Goal: Information Seeking & Learning: Learn about a topic

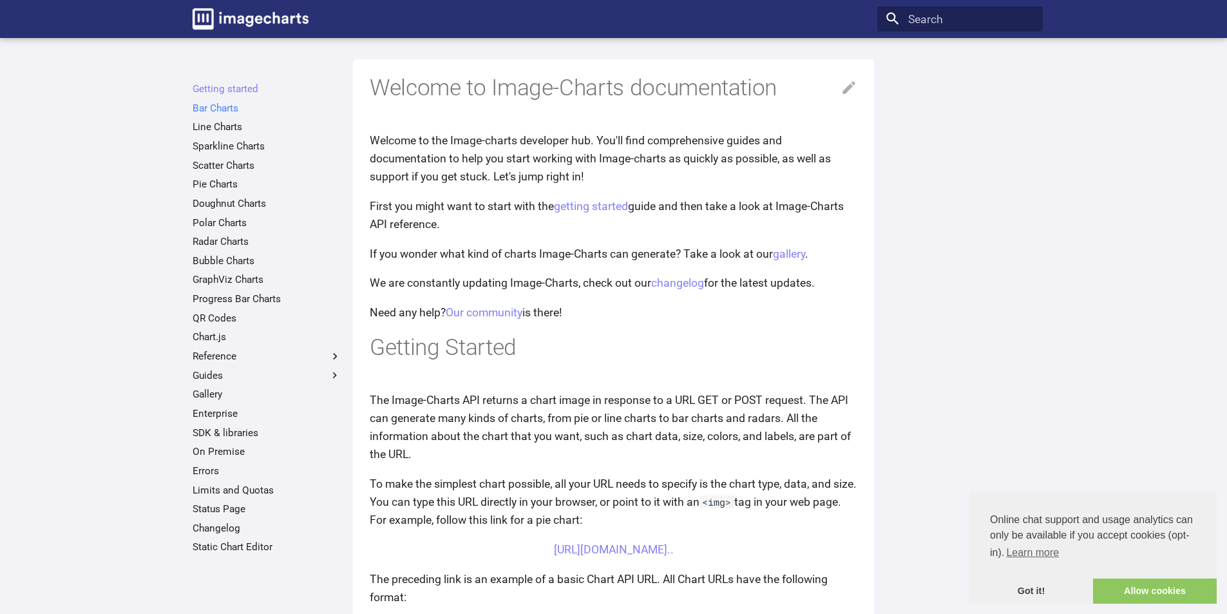
click at [233, 104] on link "Bar Charts" at bounding box center [267, 108] width 149 height 13
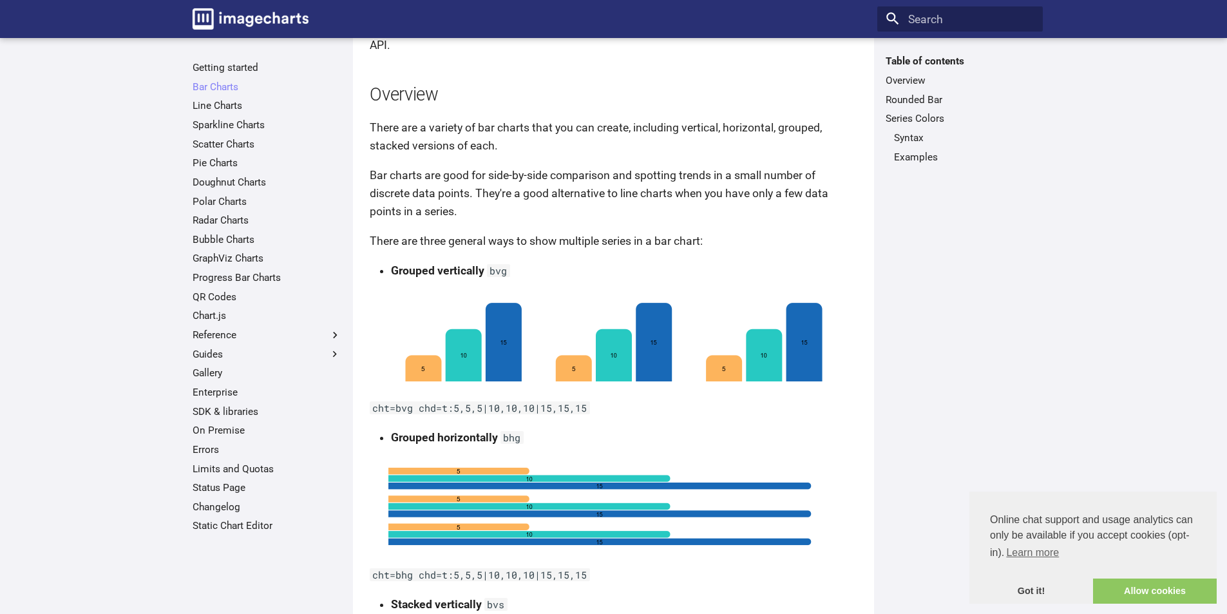
scroll to position [322, 0]
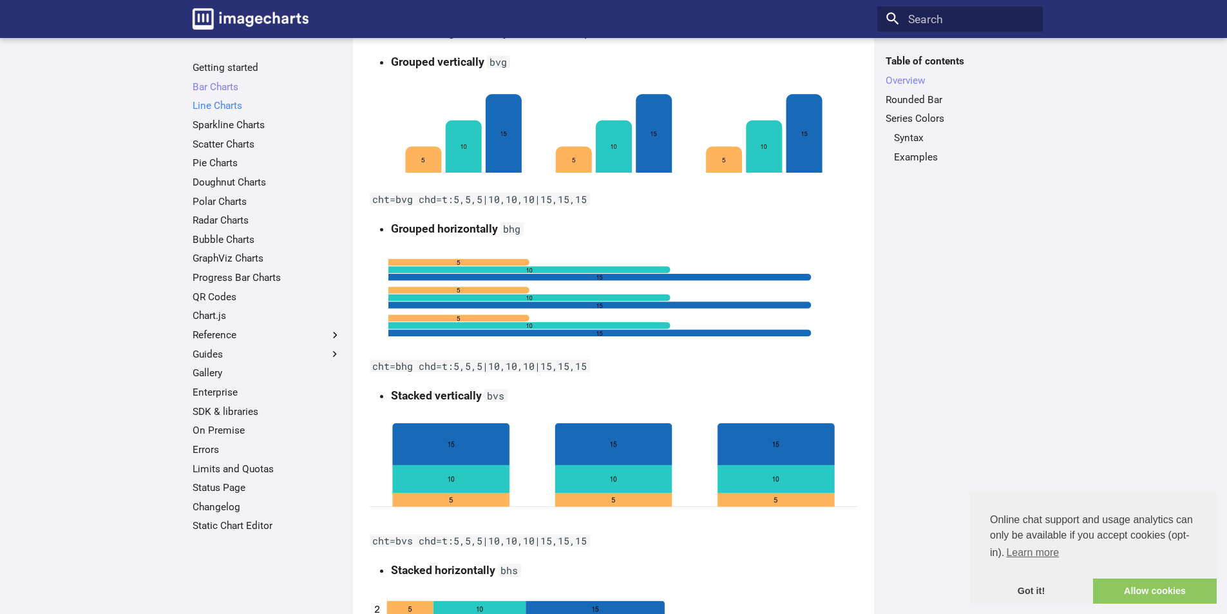
click at [229, 110] on link "Line Charts" at bounding box center [267, 105] width 149 height 13
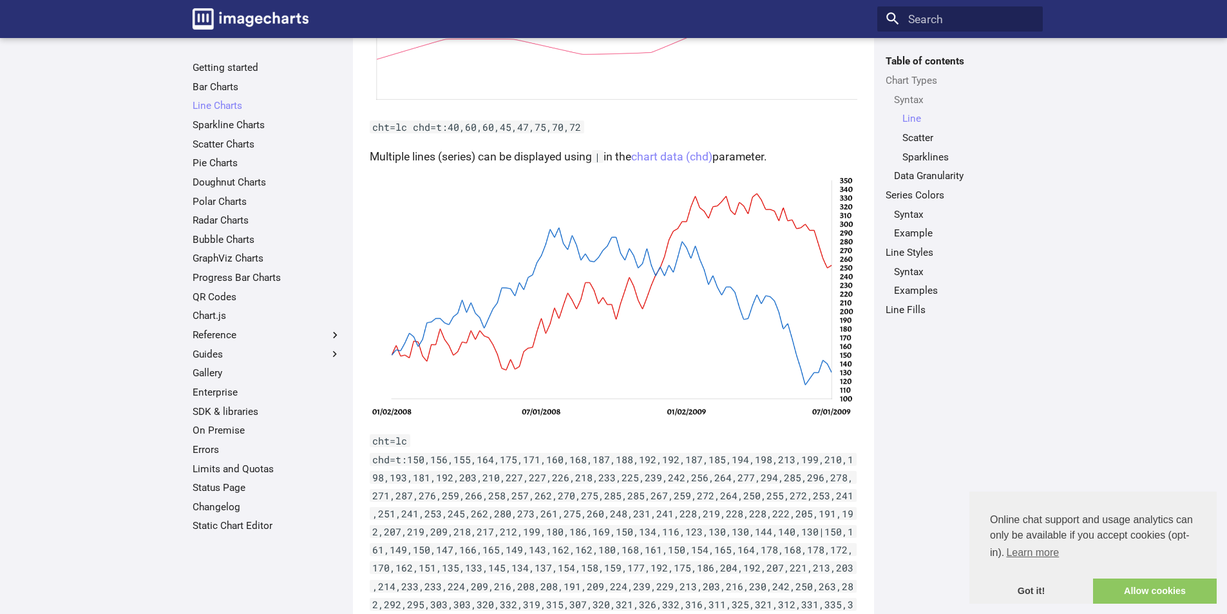
scroll to position [387, 0]
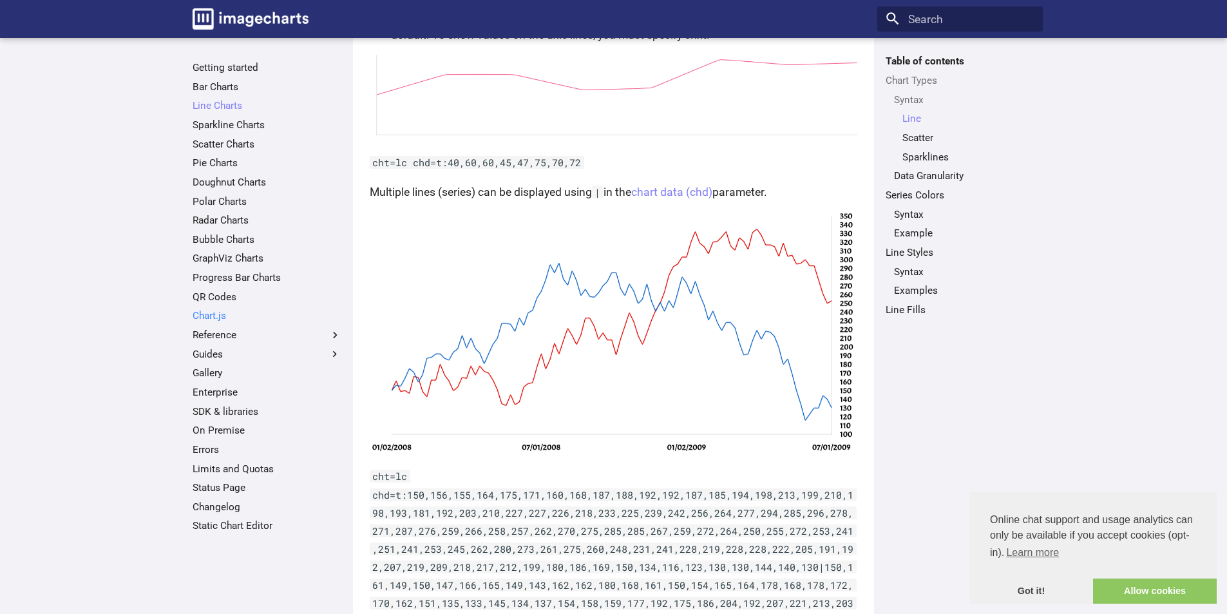
click at [256, 316] on link "Chart.js" at bounding box center [267, 315] width 149 height 13
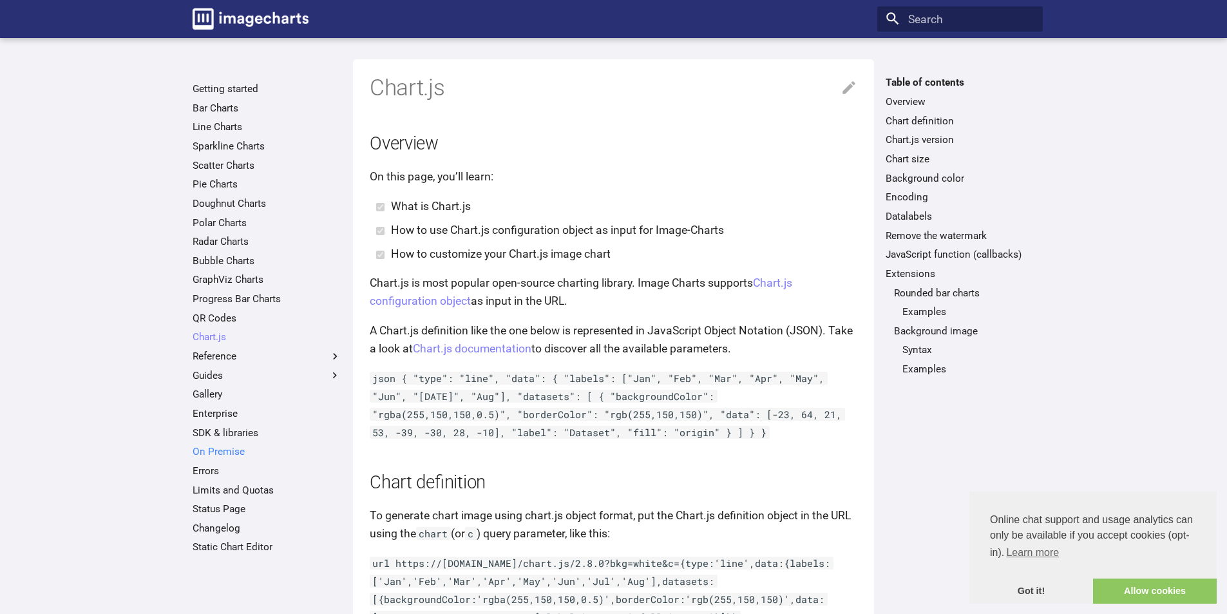
click at [231, 455] on link "On Premise" at bounding box center [267, 451] width 149 height 13
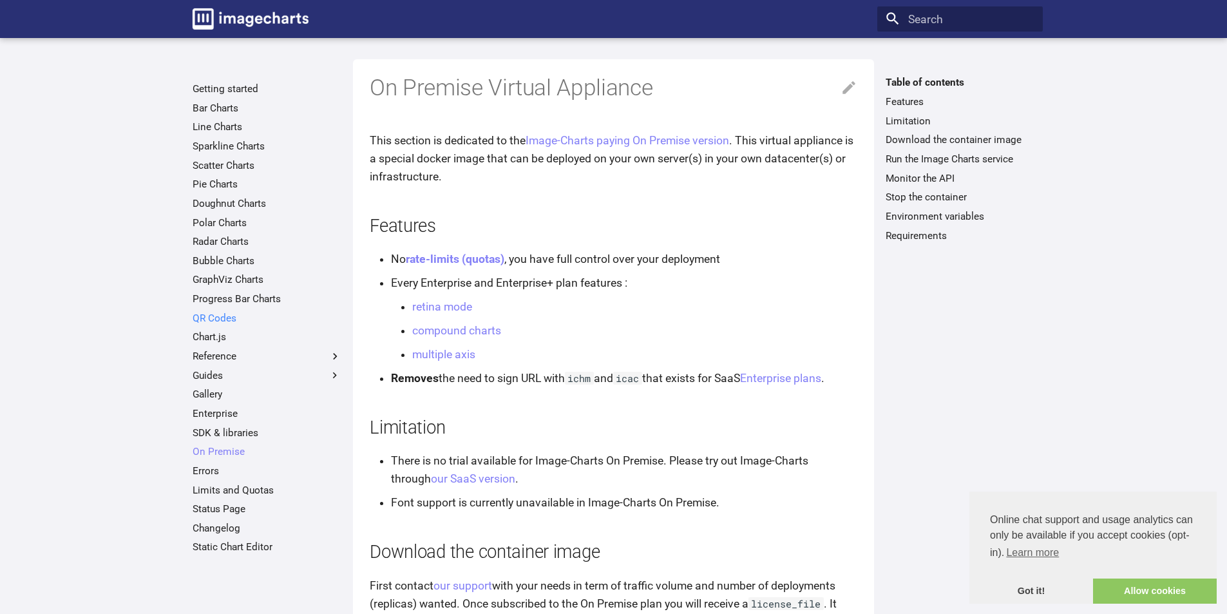
click at [238, 319] on link "QR Codes" at bounding box center [267, 318] width 149 height 13
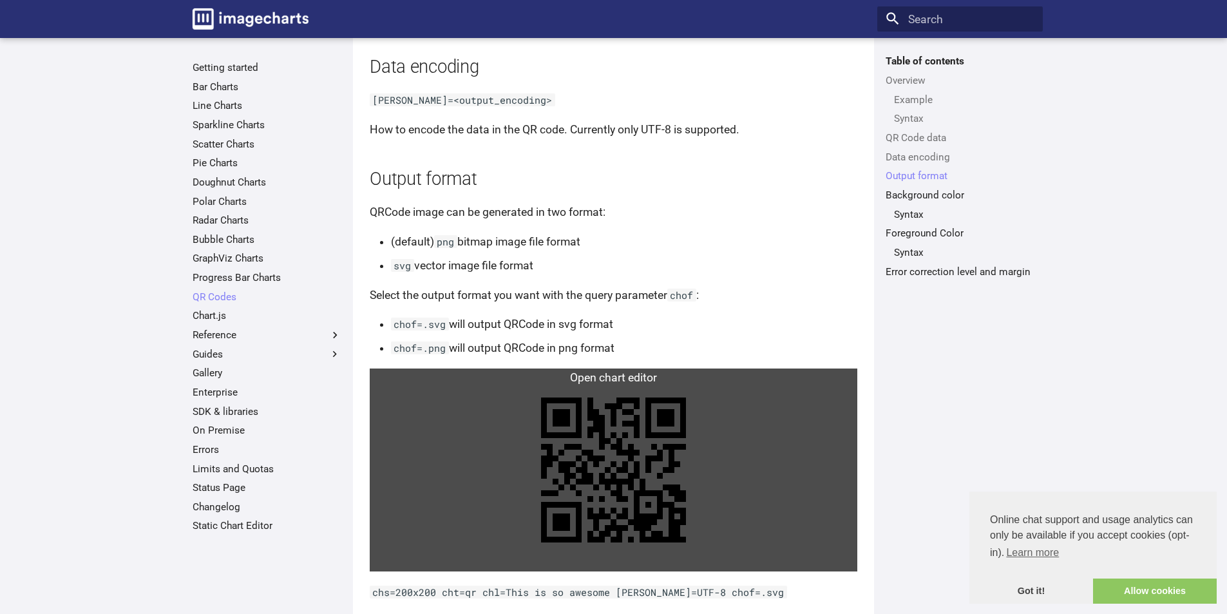
scroll to position [1289, 0]
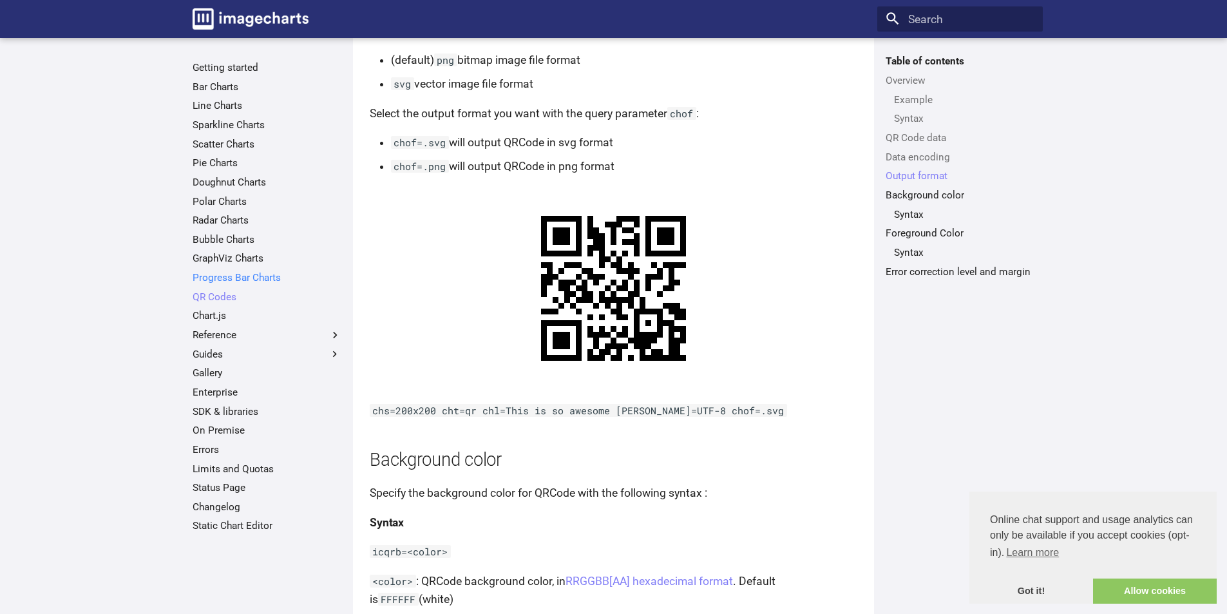
click at [263, 274] on link "Progress Bar Charts" at bounding box center [267, 277] width 149 height 13
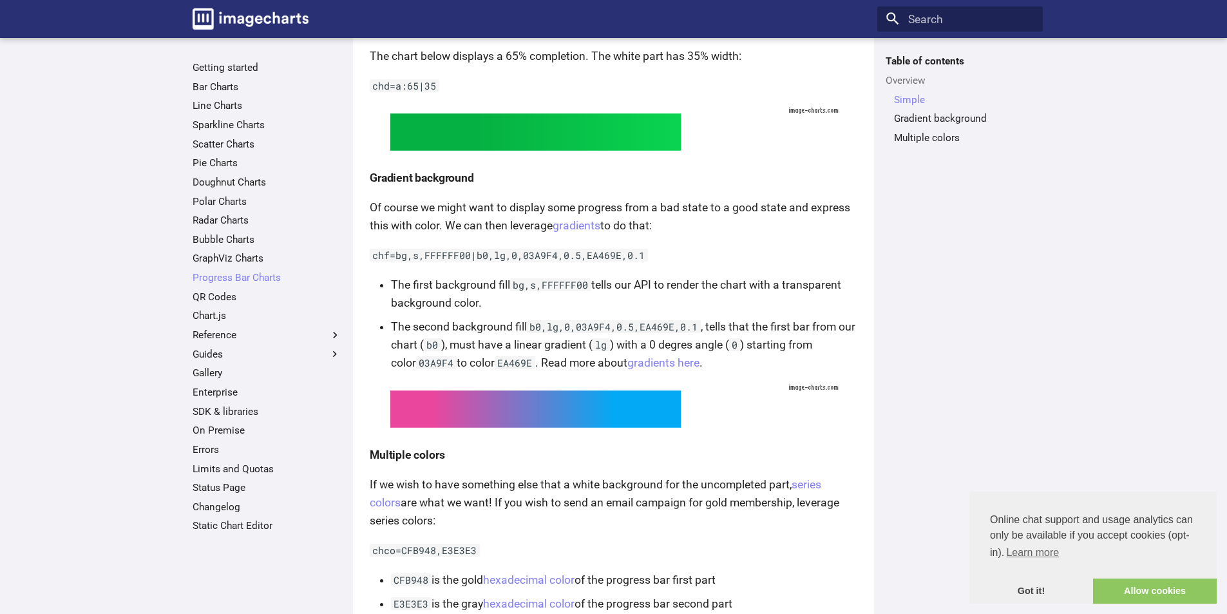
scroll to position [594, 0]
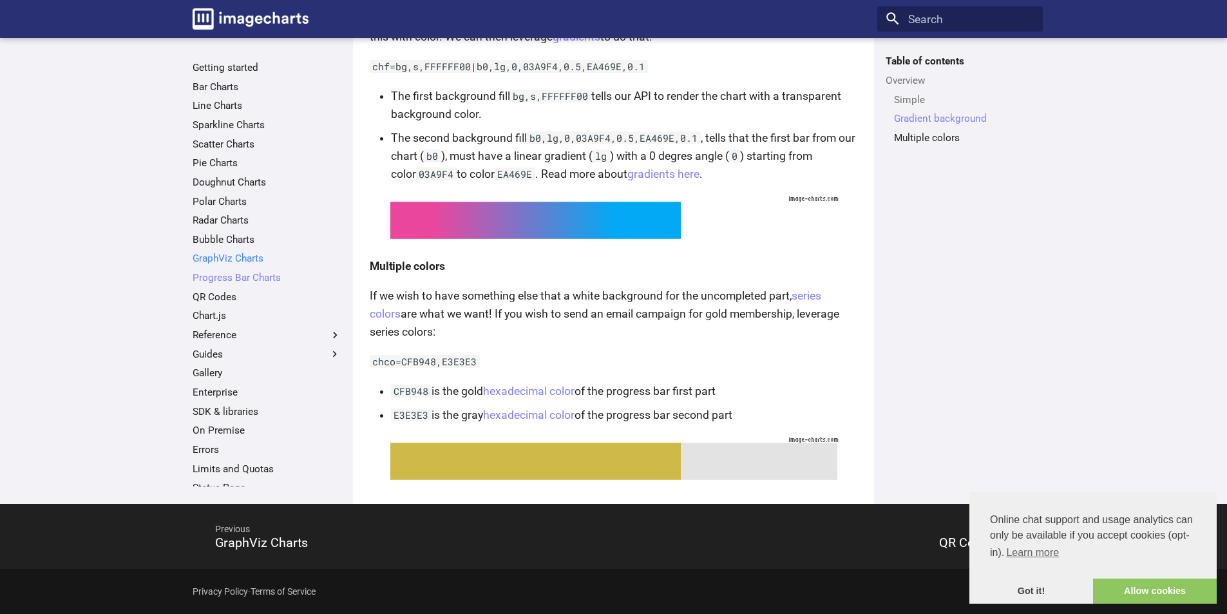
click at [243, 257] on link "GraphViz Charts" at bounding box center [267, 258] width 149 height 13
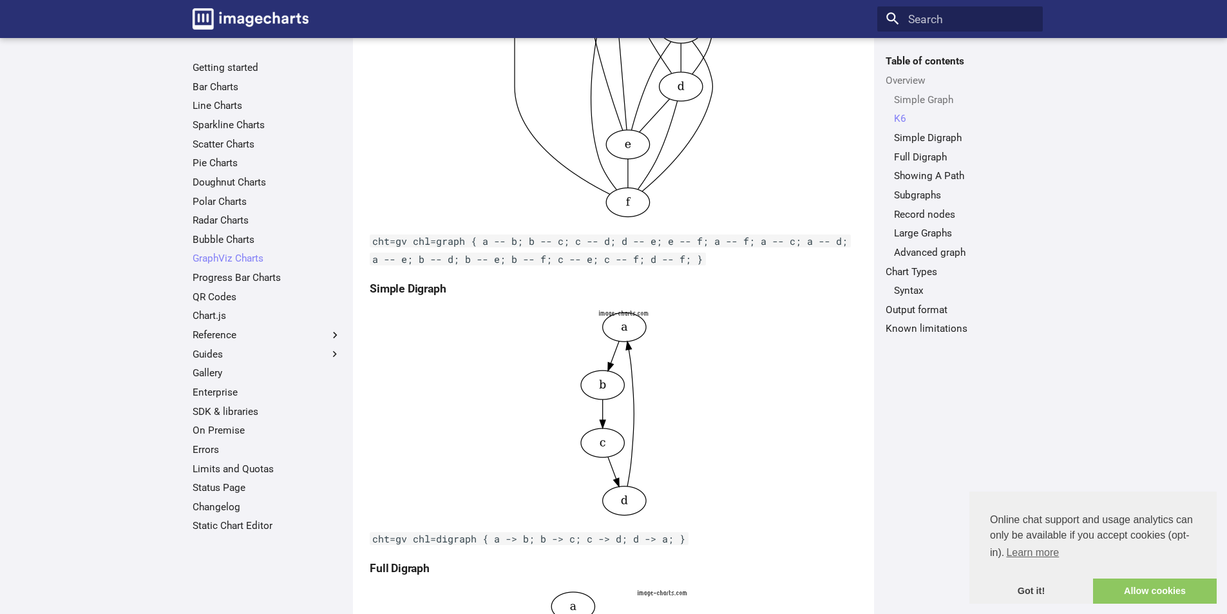
scroll to position [994, 0]
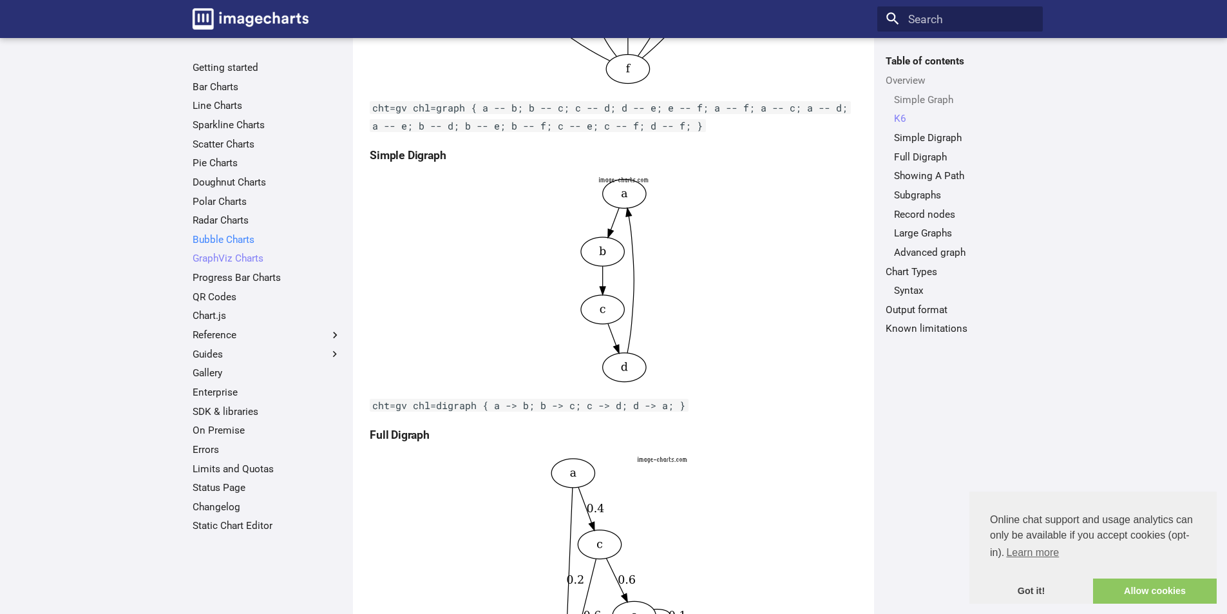
click at [245, 236] on link "Bubble Charts" at bounding box center [267, 239] width 149 height 13
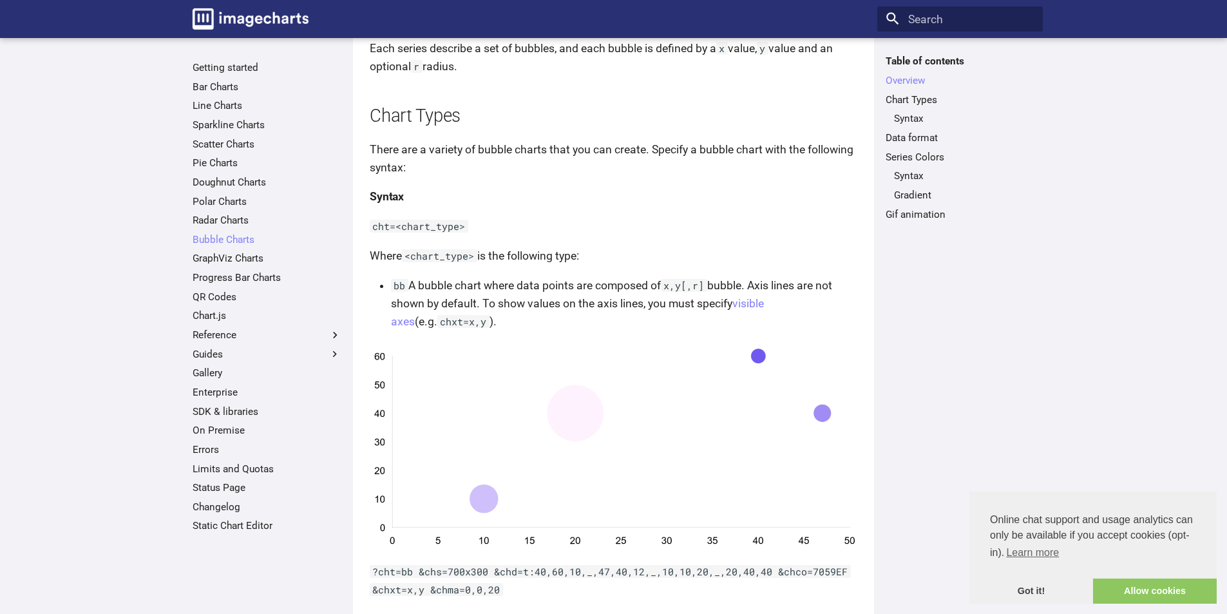
scroll to position [258, 0]
click at [248, 223] on link "Radar Charts" at bounding box center [267, 220] width 149 height 13
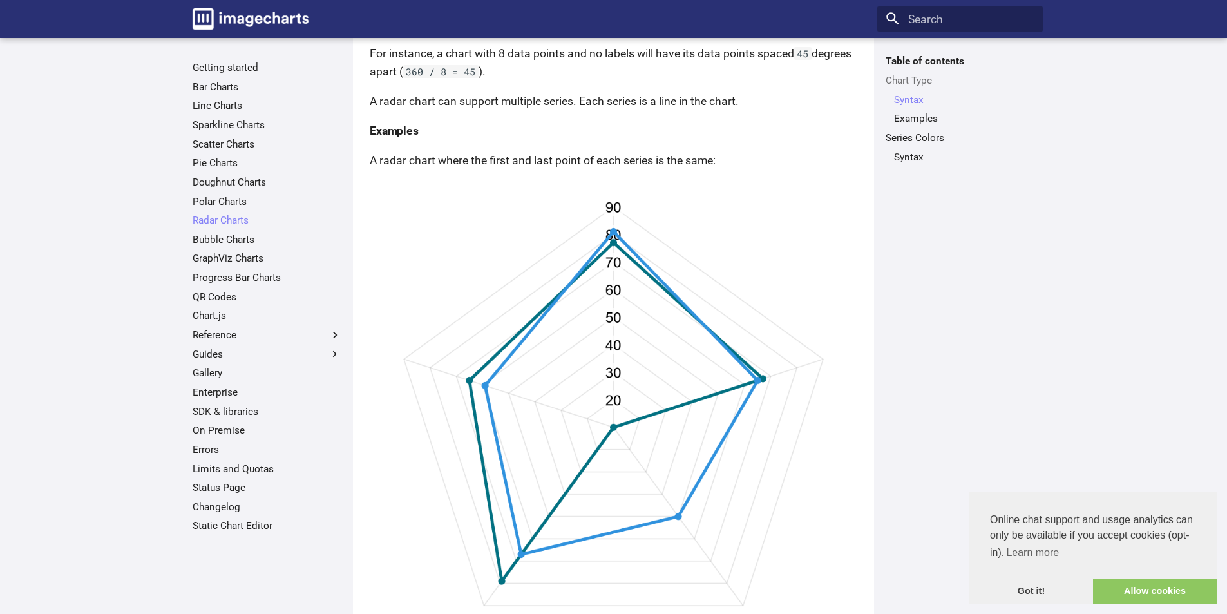
scroll to position [515, 0]
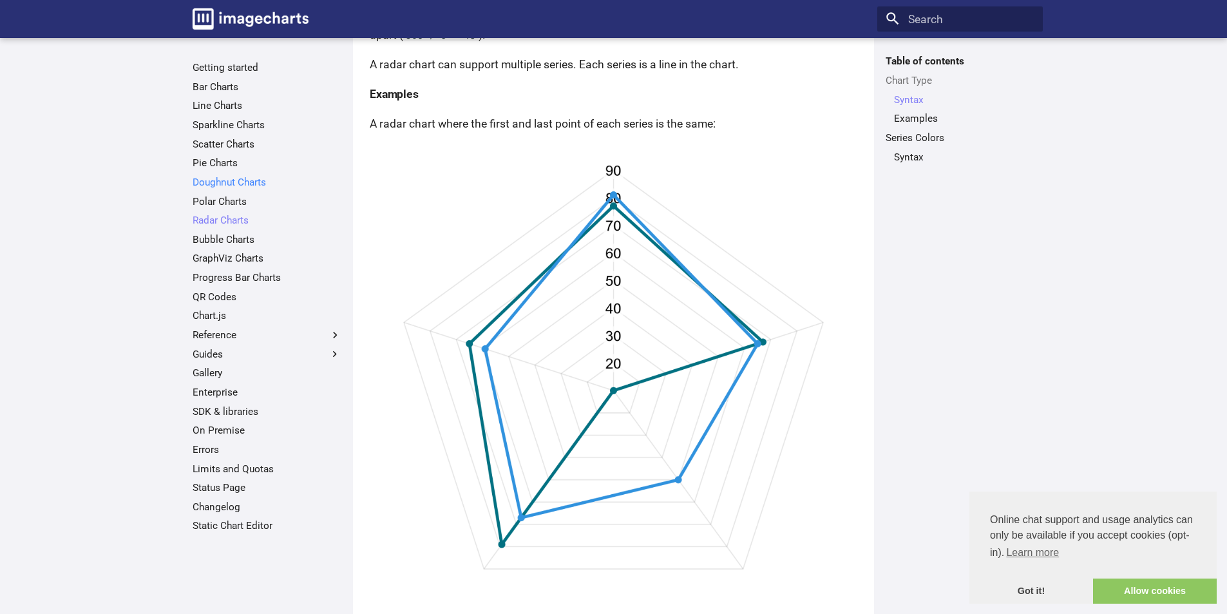
click at [230, 188] on link "Doughnut Charts" at bounding box center [267, 182] width 149 height 13
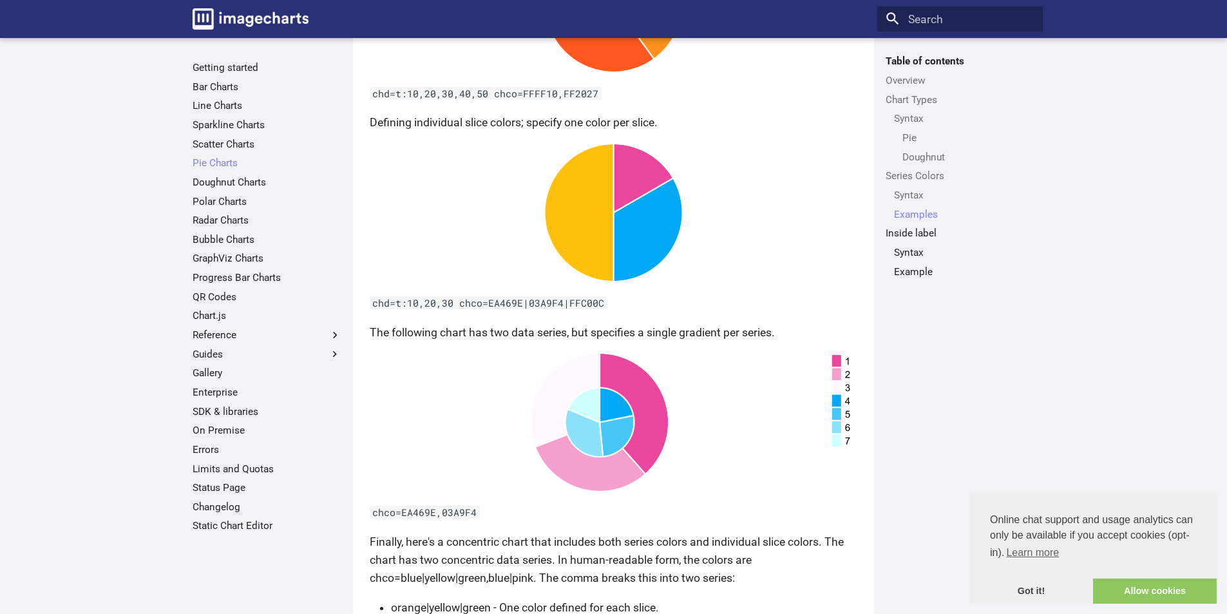
scroll to position [2827, 0]
